Goal: Browse casually: Explore the website without a specific task or goal

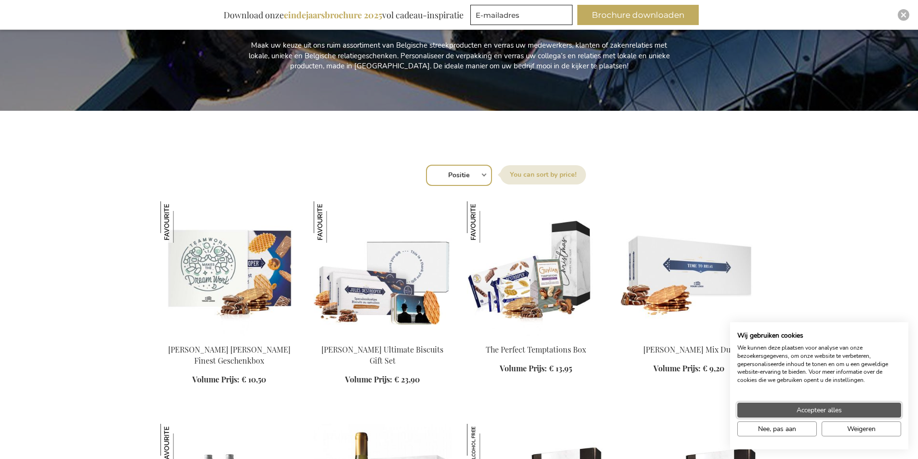
click at [878, 412] on button "Accepteer alles" at bounding box center [819, 410] width 164 height 15
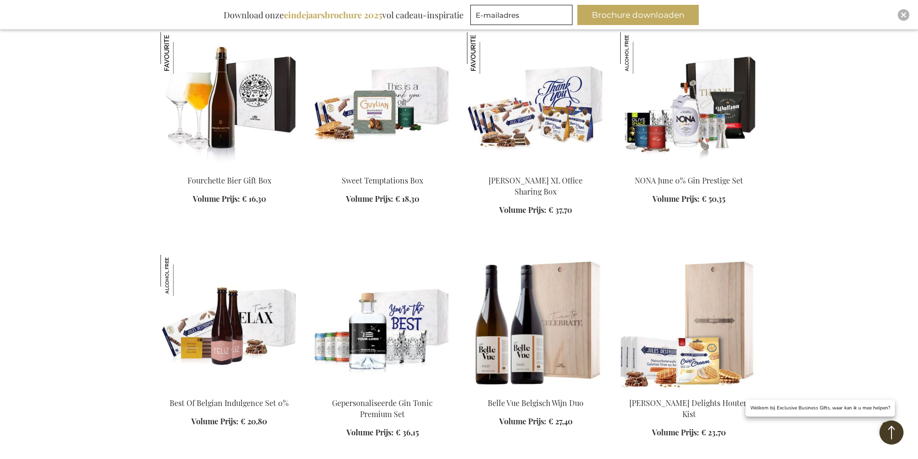
scroll to position [1084, 0]
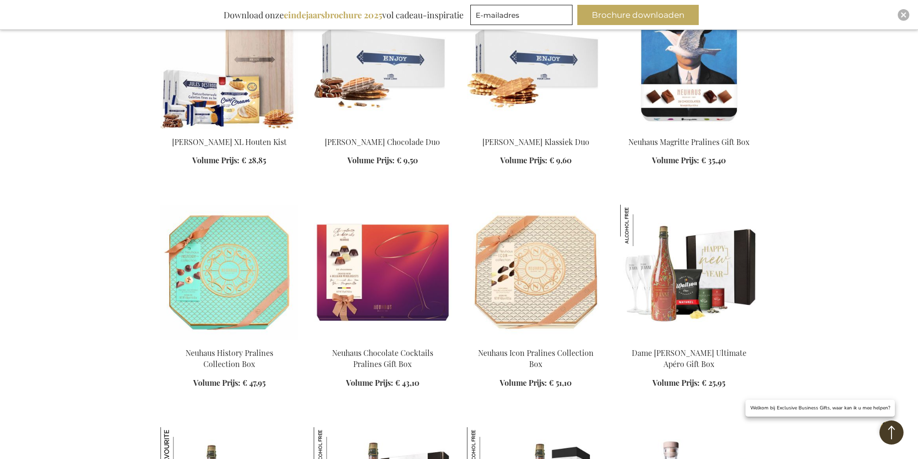
scroll to position [1578, 0]
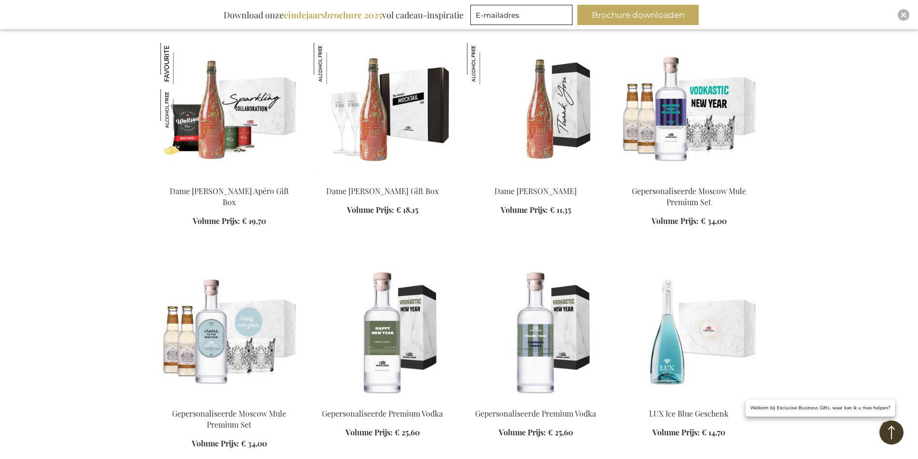
scroll to position [1987, 0]
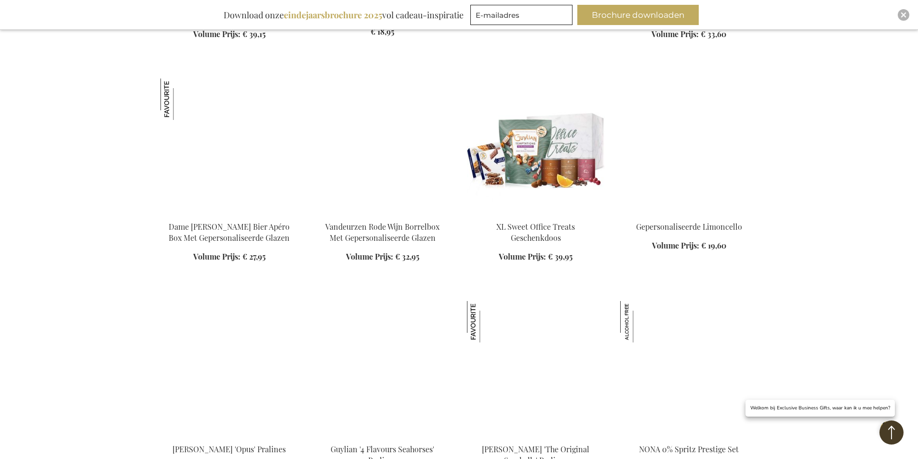
scroll to position [3060, 0]
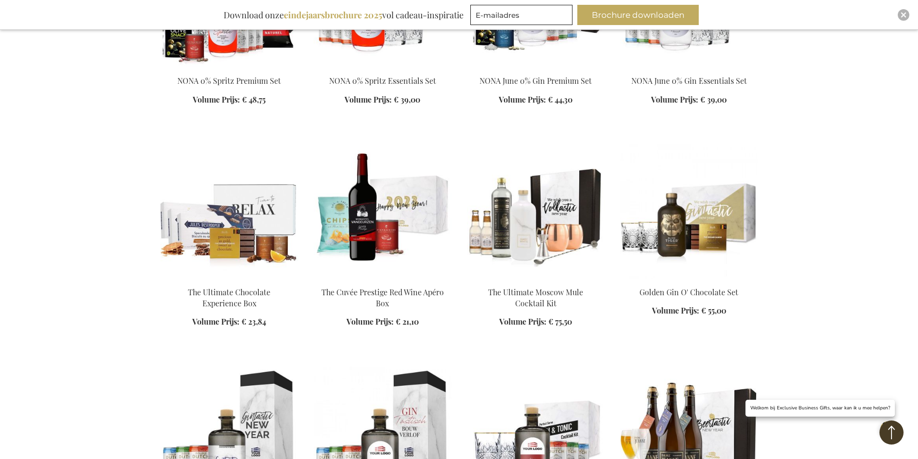
scroll to position [3602, 0]
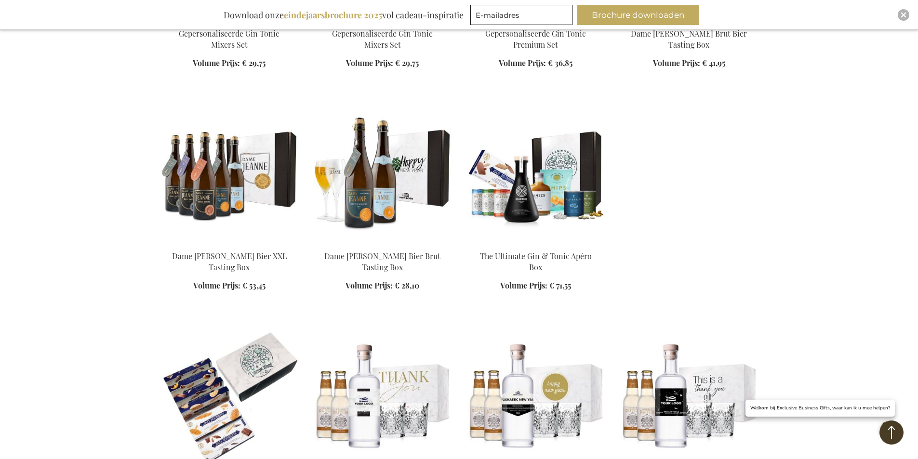
scroll to position [4095, 0]
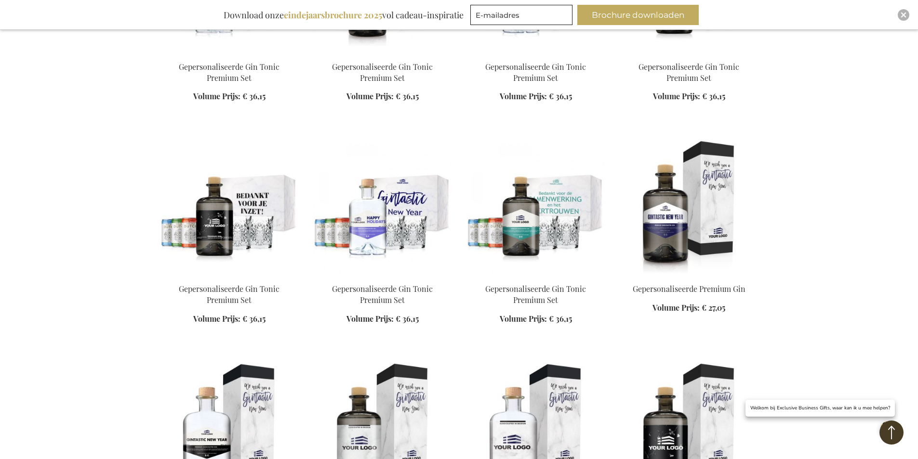
scroll to position [5637, 0]
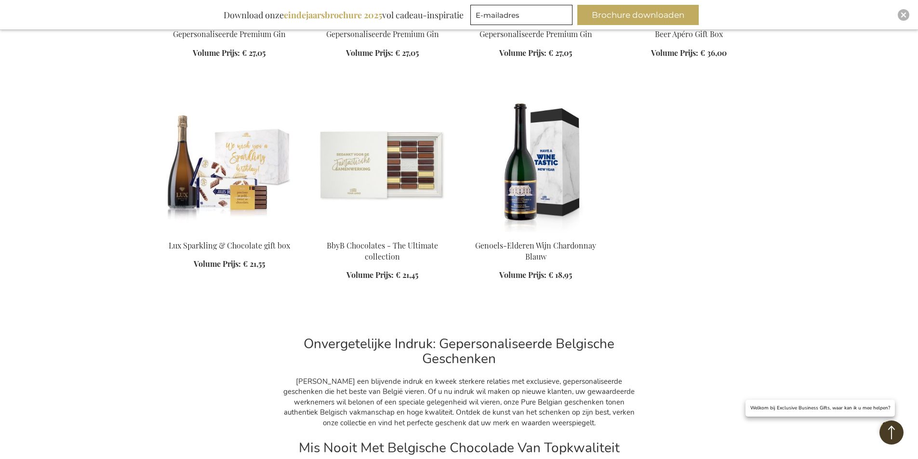
scroll to position [6288, 0]
